Goal: Information Seeking & Learning: Check status

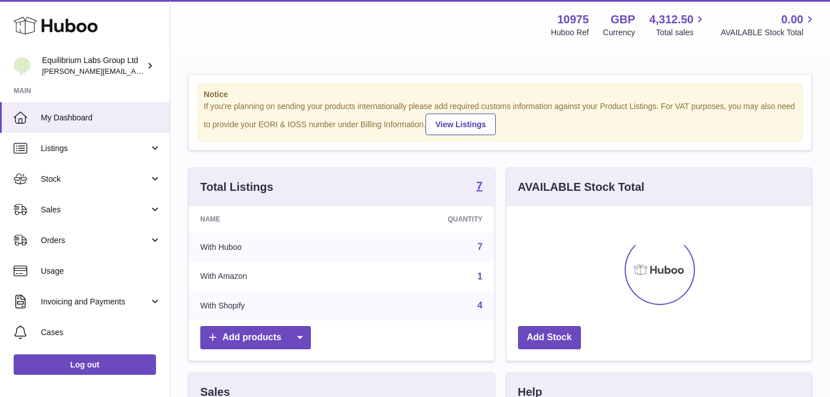
scroll to position [177, 305]
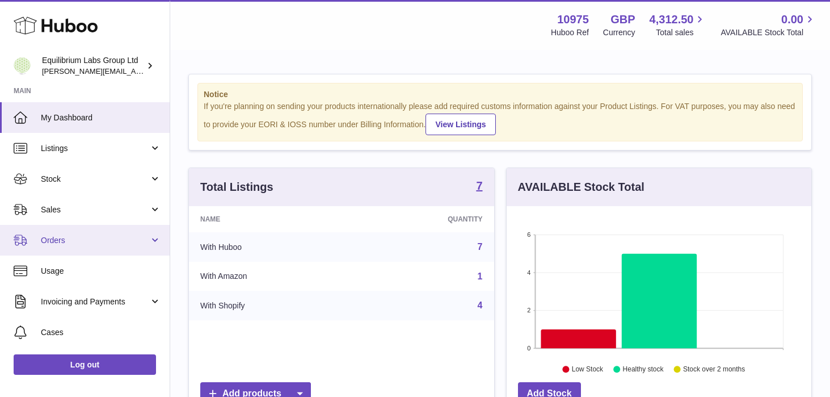
click at [91, 242] on span "Orders" at bounding box center [95, 240] width 108 height 11
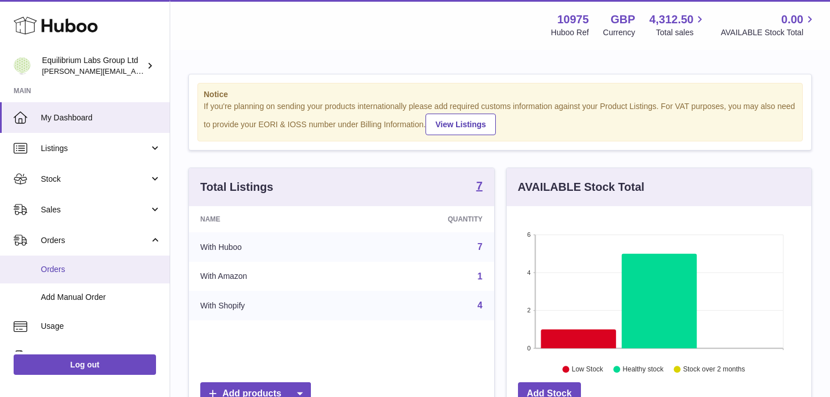
click at [104, 259] on link "Orders" at bounding box center [85, 269] width 170 height 28
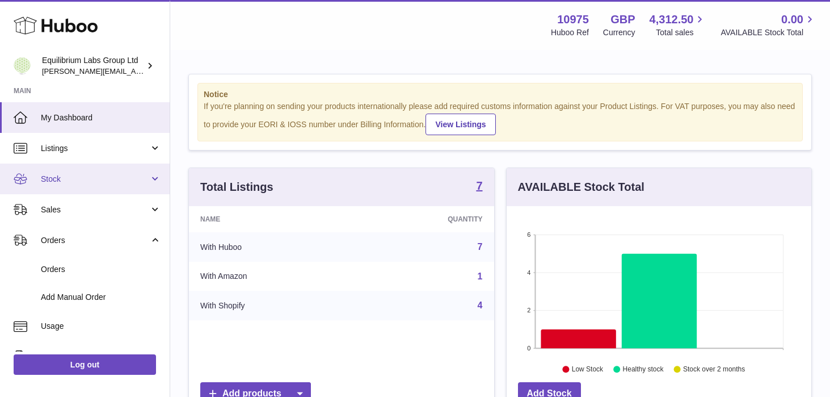
click at [138, 186] on link "Stock" at bounding box center [85, 178] width 170 height 31
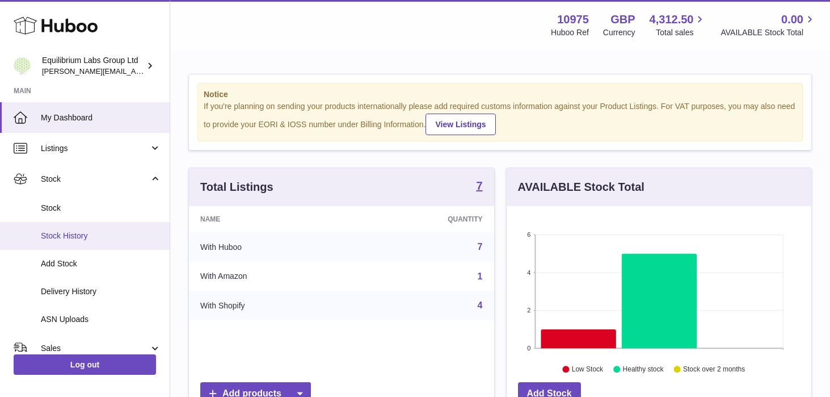
click at [121, 224] on link "Stock History" at bounding box center [85, 236] width 170 height 28
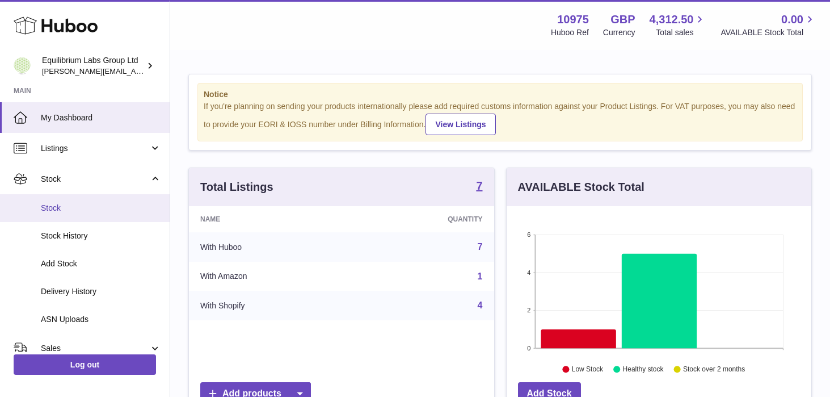
click at [114, 210] on span "Stock" at bounding box center [101, 208] width 120 height 11
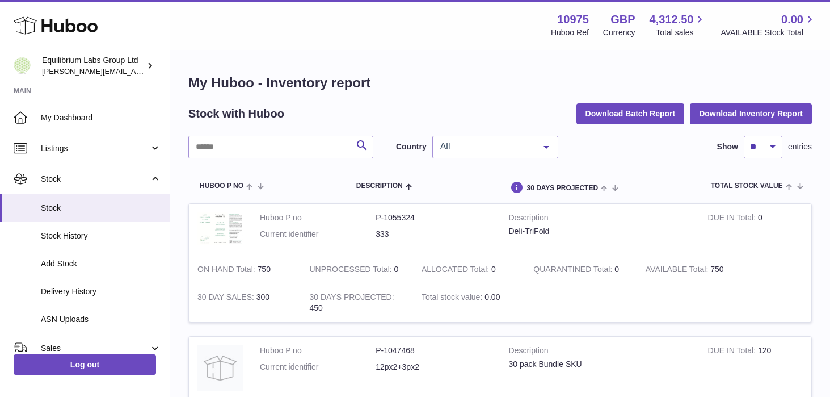
click at [459, 146] on span "All" at bounding box center [487, 146] width 98 height 11
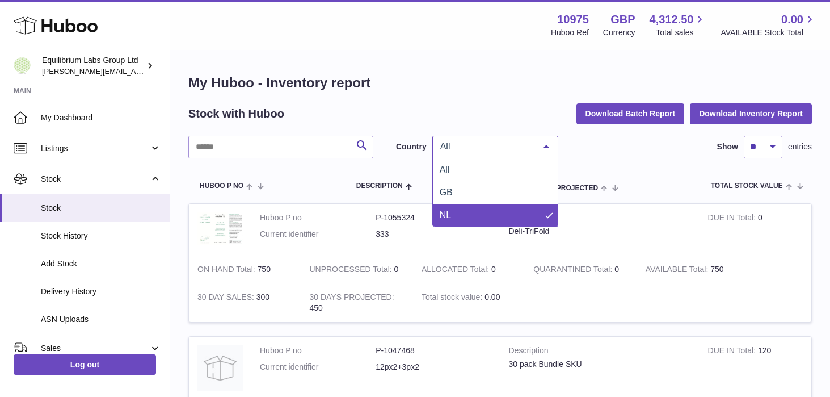
click at [461, 215] on span "NL" at bounding box center [495, 215] width 125 height 23
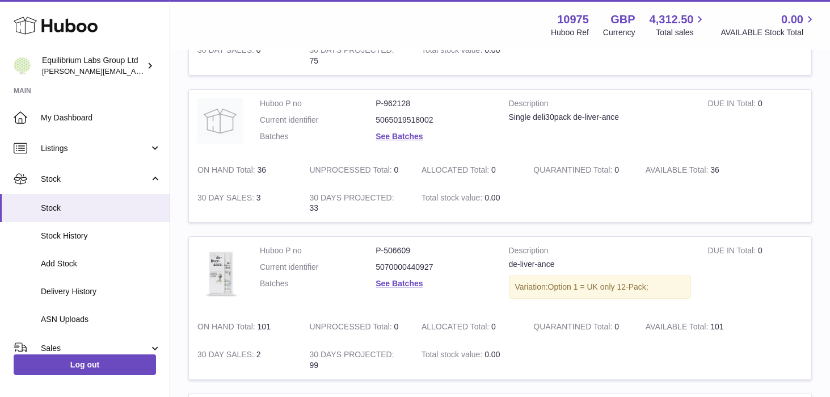
scroll to position [562, 0]
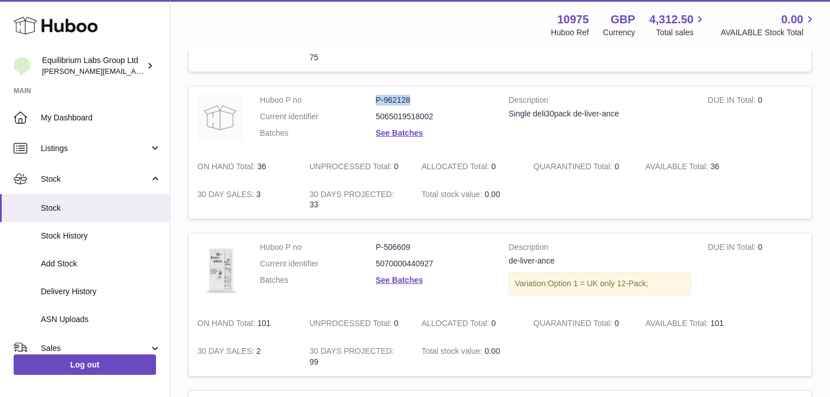
drag, startPoint x: 414, startPoint y: 102, endPoint x: 361, endPoint y: 101, distance: 53.4
click at [361, 101] on dl "Huboo P no P-962128 Current identifier 5065019518002 Batches See Batches" at bounding box center [376, 119] width 232 height 49
copy dl "P-962128"
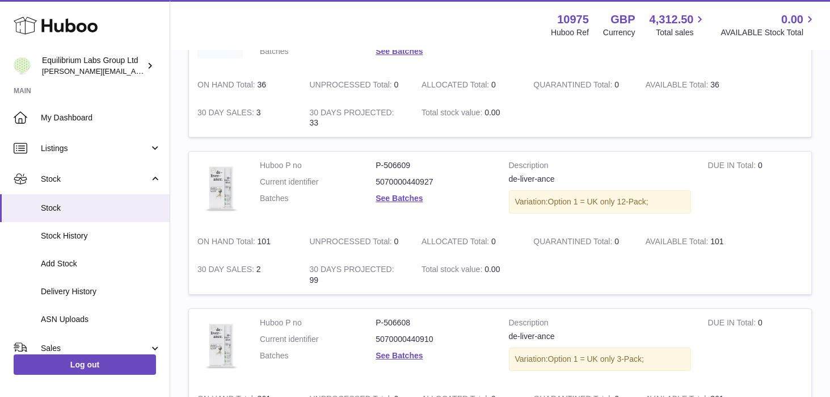
scroll to position [645, 0]
drag, startPoint x: 421, startPoint y: 167, endPoint x: 365, endPoint y: 166, distance: 55.6
click at [365, 166] on dl "Huboo P no P-506609 Current identifier 5070000440927 Batches See Batches" at bounding box center [376, 182] width 232 height 49
copy dl "P-506609"
click at [472, 217] on td "Huboo P no P-506609 Current identifier 5070000440927 Batches See Batches" at bounding box center [375, 188] width 249 height 76
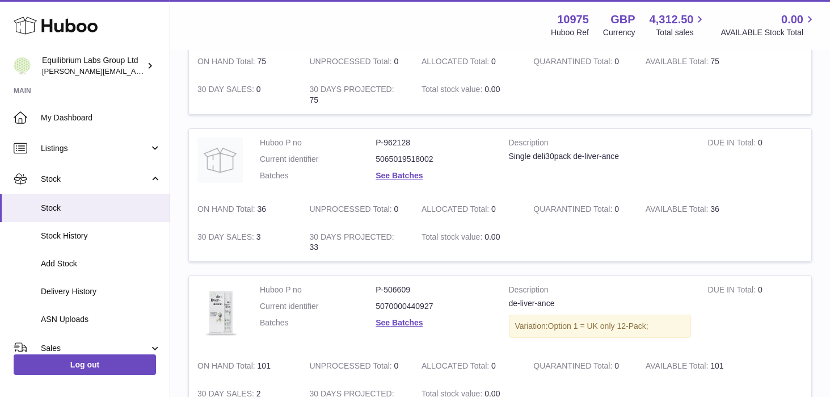
scroll to position [518, 0]
